Goal: Check status: Check status

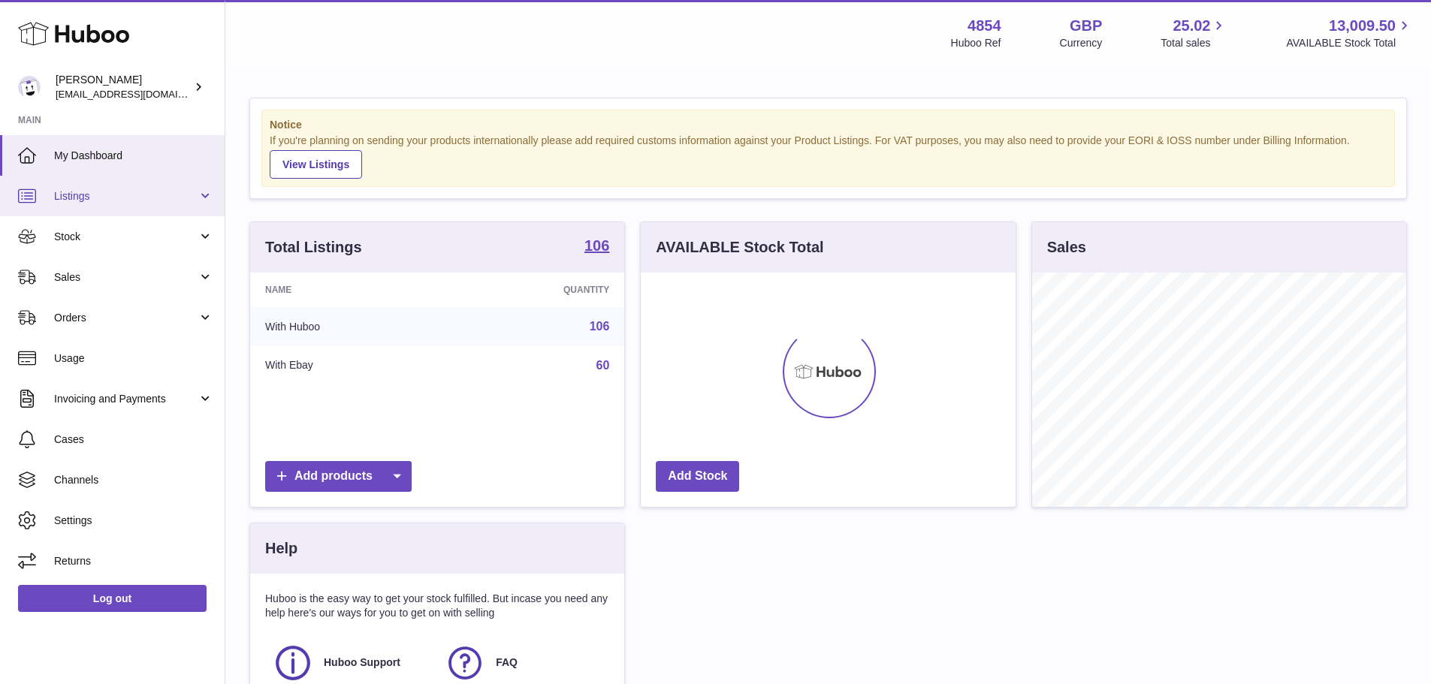
scroll to position [234, 375]
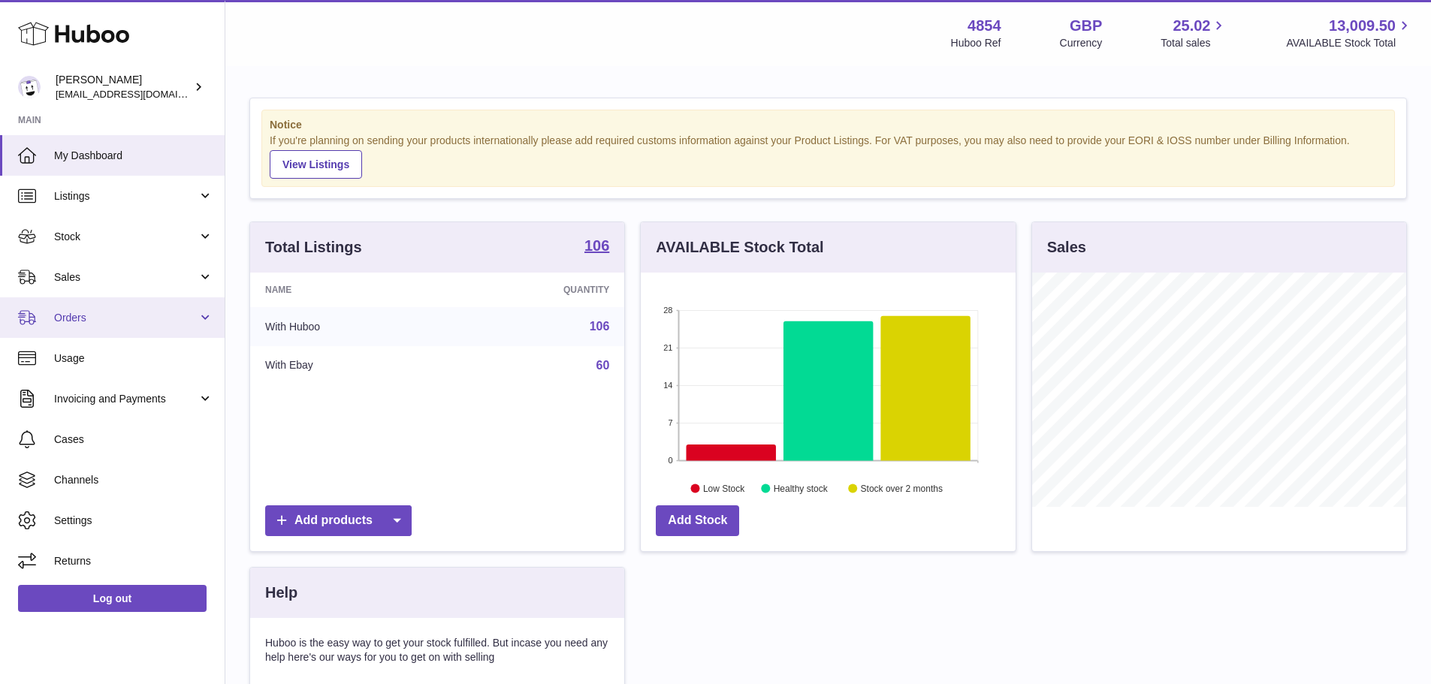
click at [86, 315] on span "Orders" at bounding box center [125, 318] width 143 height 14
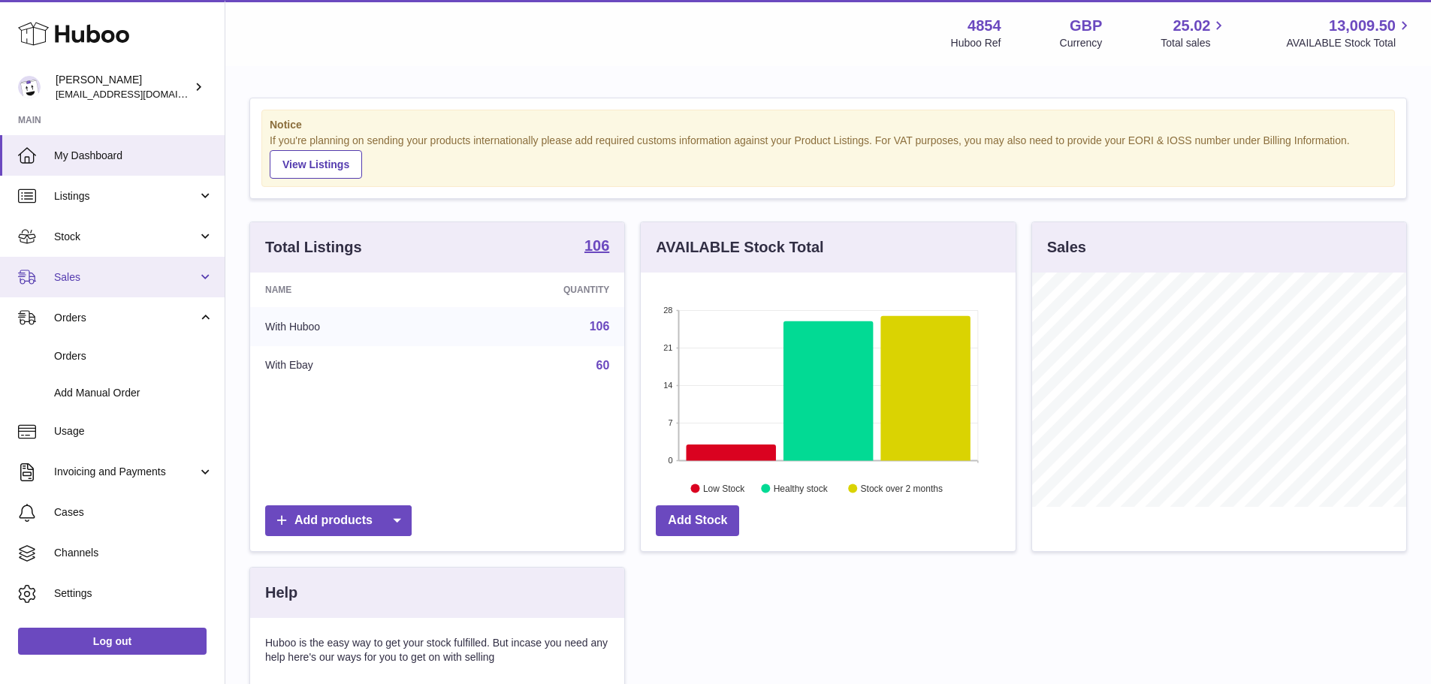
click at [79, 276] on span "Sales" at bounding box center [125, 277] width 143 height 14
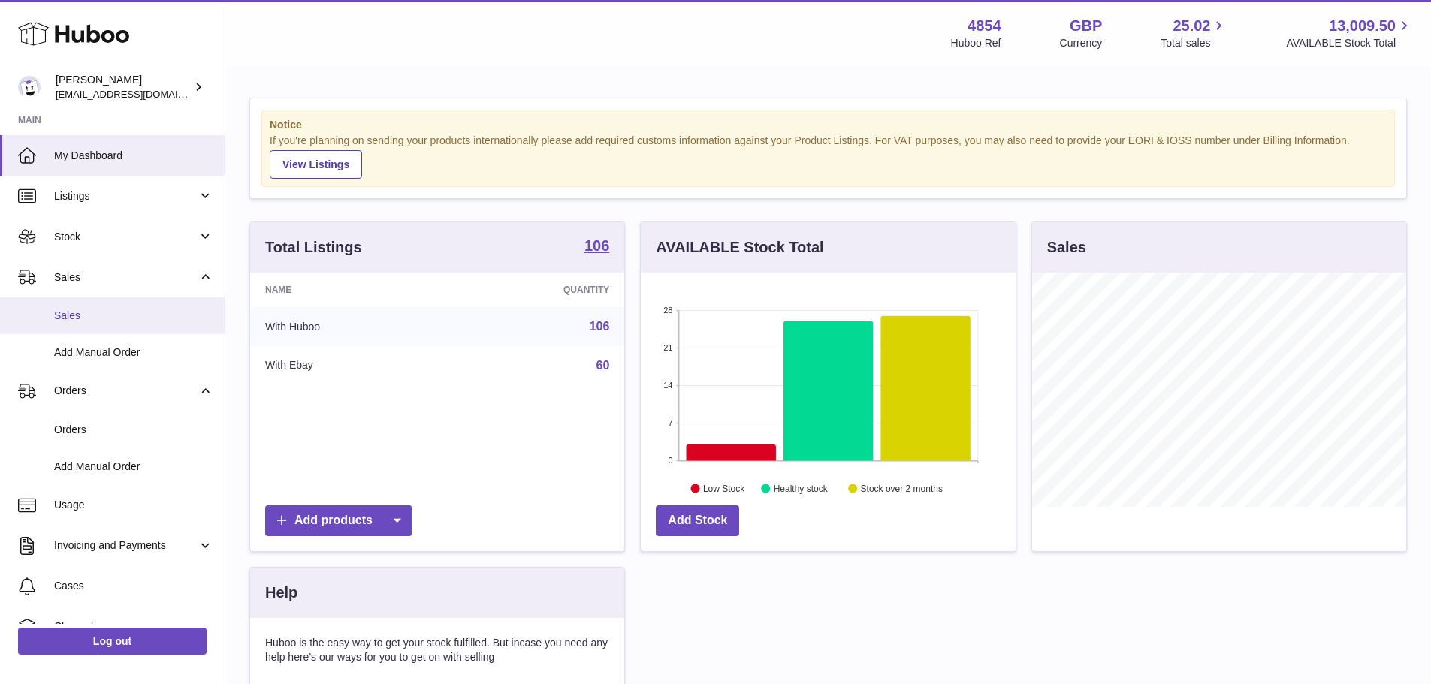
click at [84, 318] on span "Sales" at bounding box center [133, 316] width 159 height 14
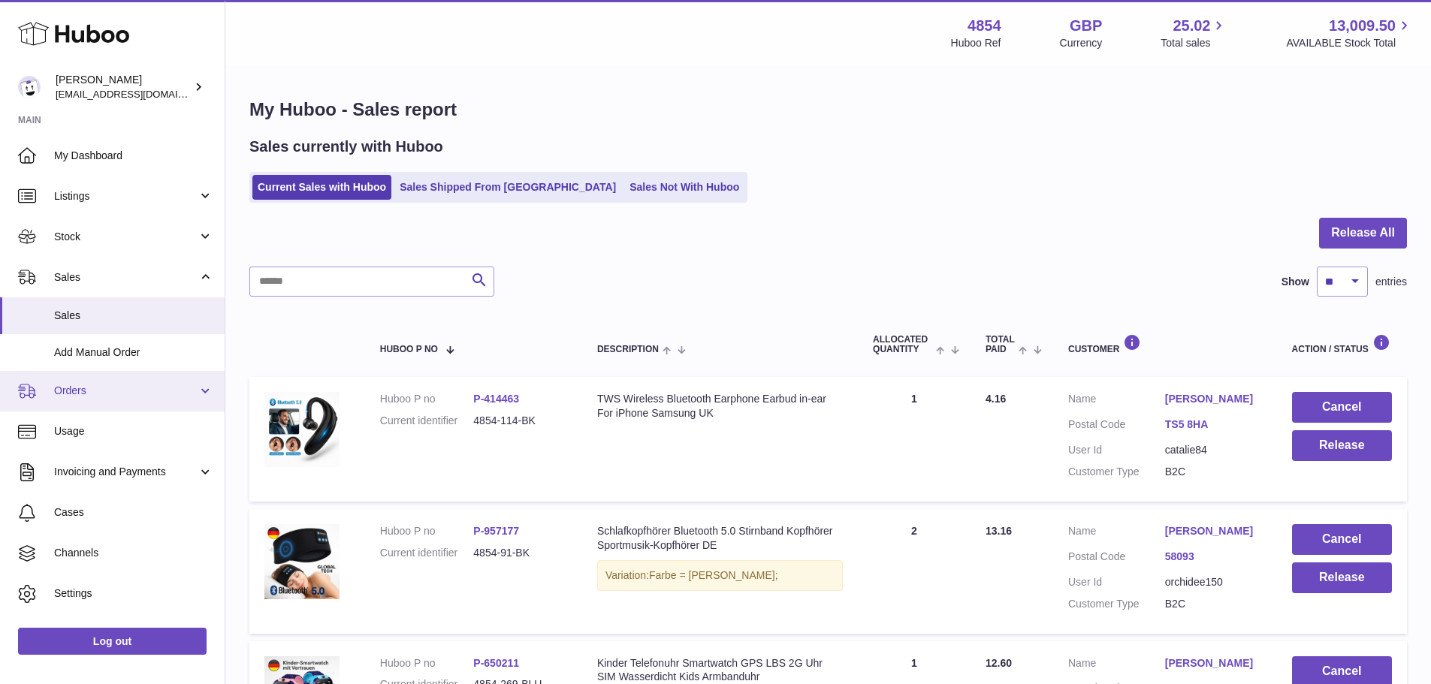
click at [59, 395] on span "Orders" at bounding box center [125, 391] width 143 height 14
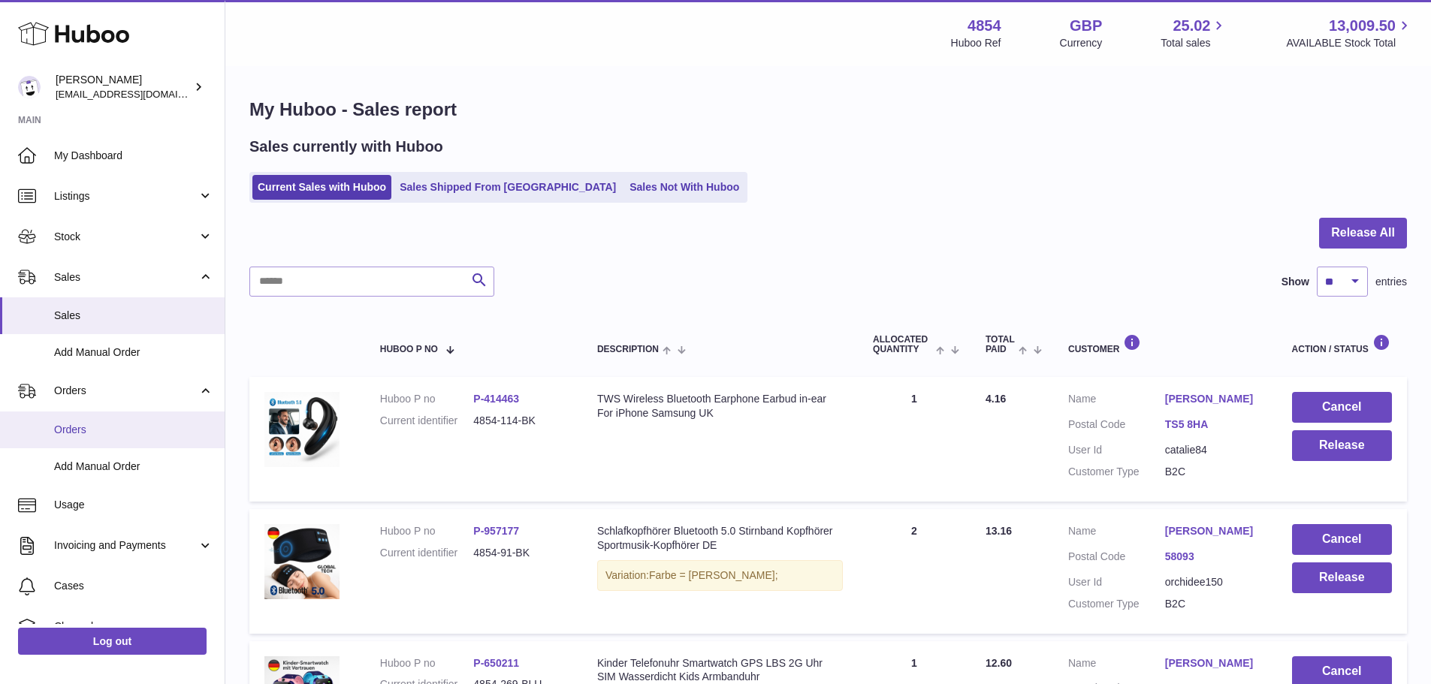
click at [91, 420] on link "Orders" at bounding box center [112, 430] width 225 height 37
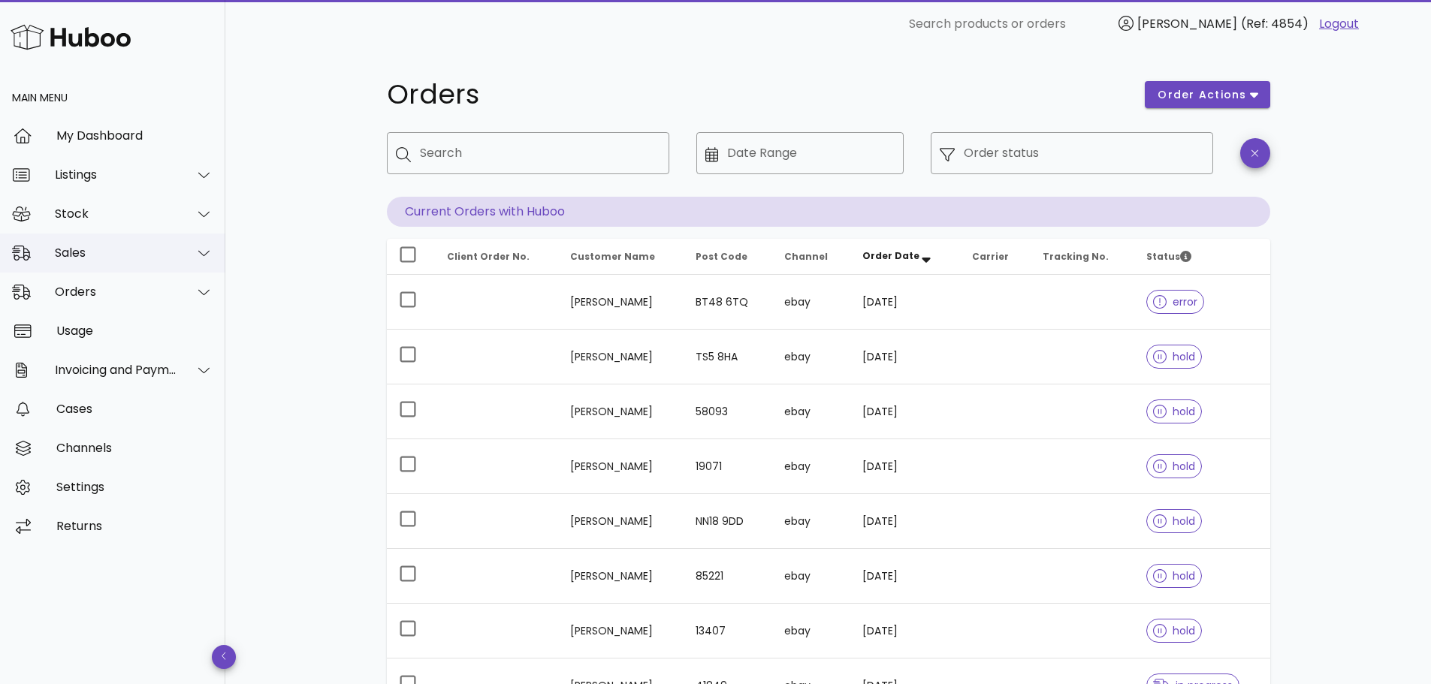
click at [98, 244] on div "Sales" at bounding box center [112, 253] width 225 height 39
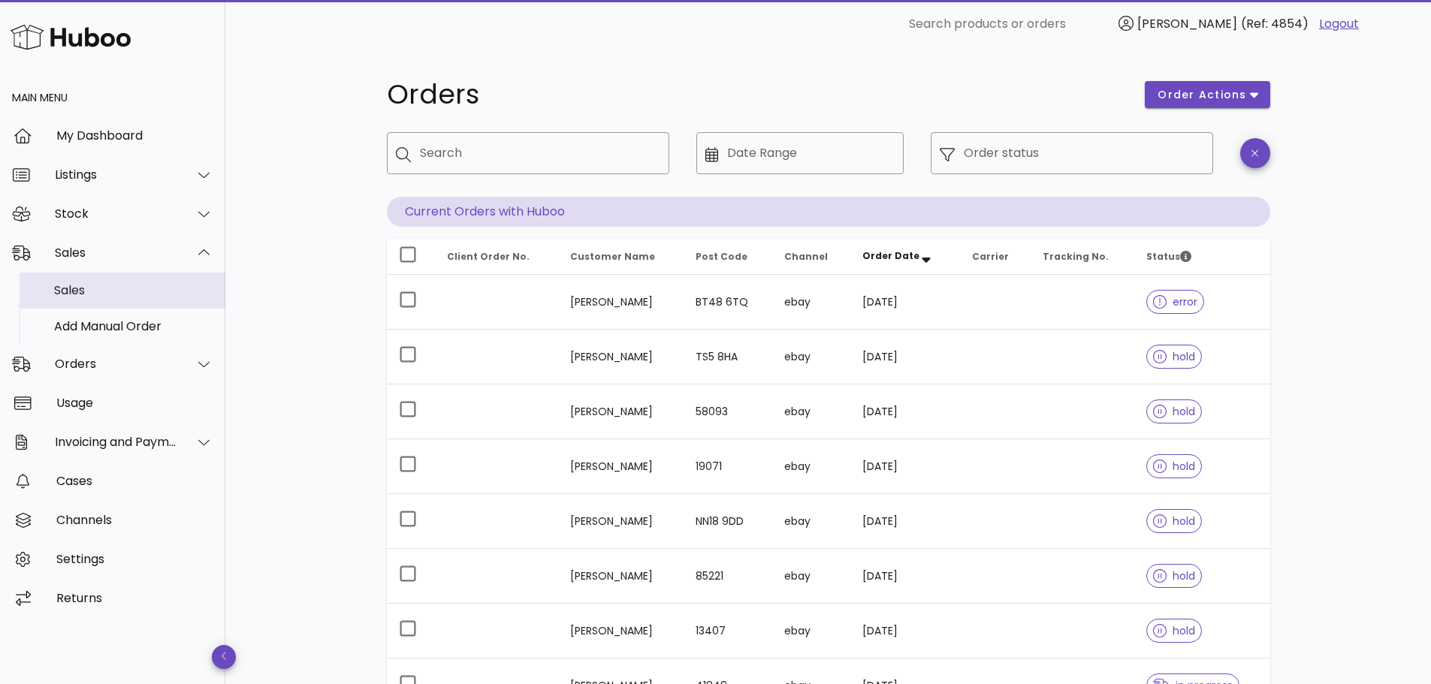
click at [98, 288] on div "Sales" at bounding box center [133, 290] width 159 height 14
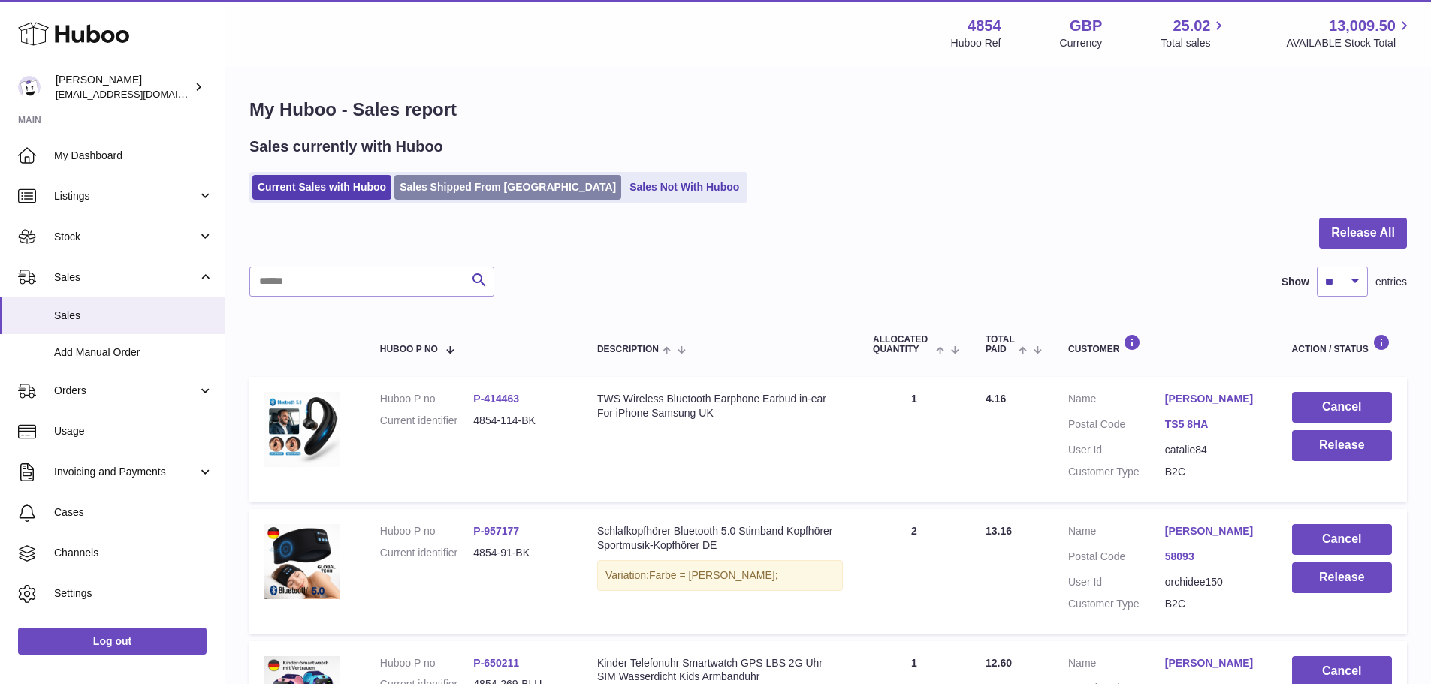
click at [460, 180] on link "Sales Shipped From [GEOGRAPHIC_DATA]" at bounding box center [507, 187] width 227 height 25
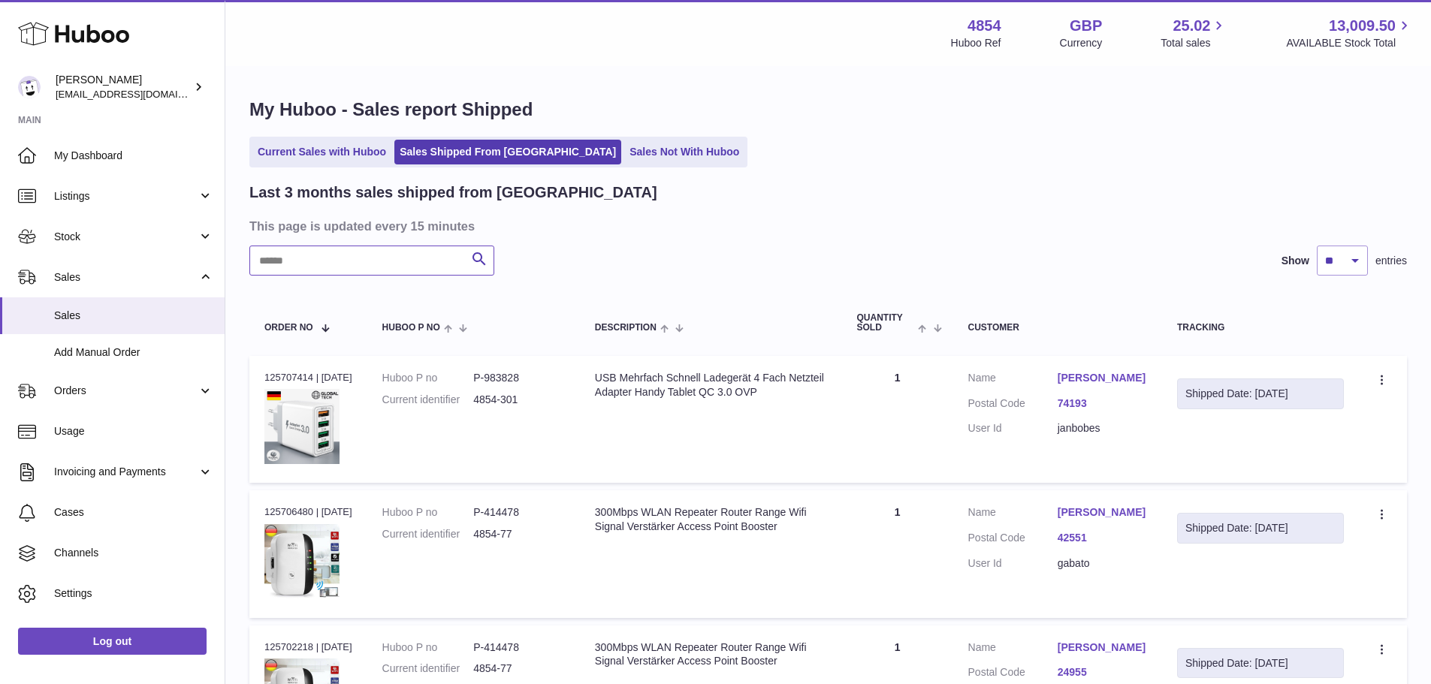
click at [295, 252] on input "text" at bounding box center [371, 261] width 245 height 30
type input "******"
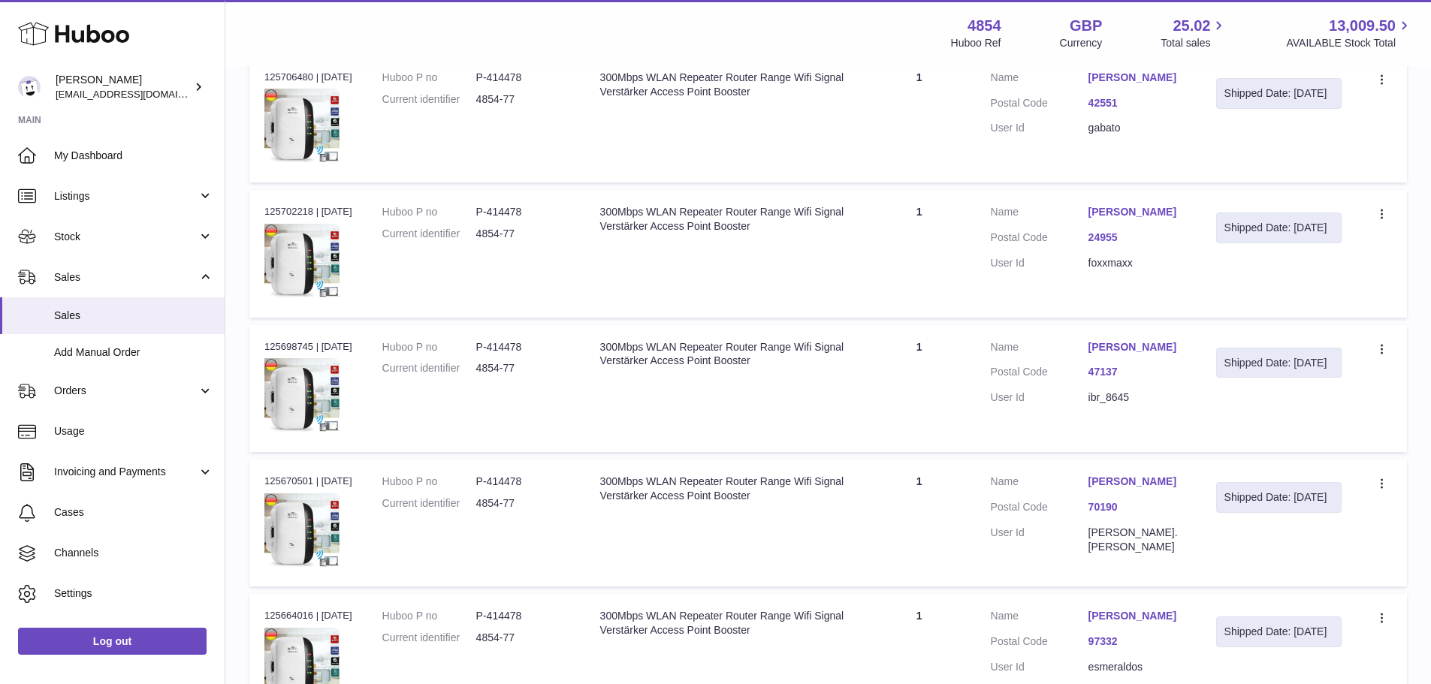
scroll to position [225, 0]
